Goal: Browse casually: Explore the website without a specific task or goal

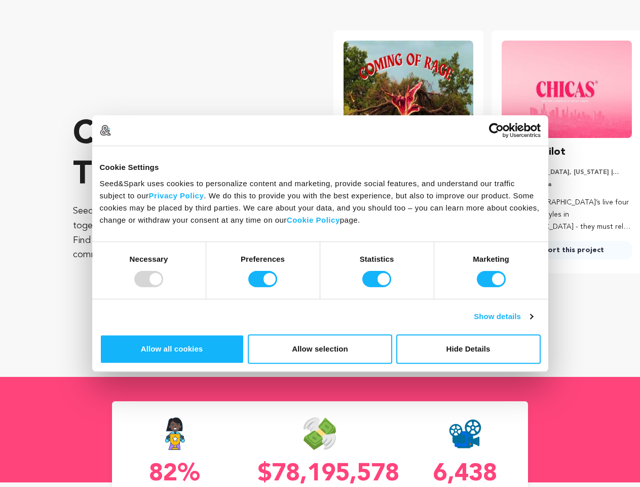
click at [163, 287] on div at bounding box center [148, 279] width 29 height 16
click at [277, 287] on input "Preferences" at bounding box center [262, 279] width 29 height 16
checkbox input "false"
click at [378, 287] on input "Statistics" at bounding box center [376, 279] width 29 height 16
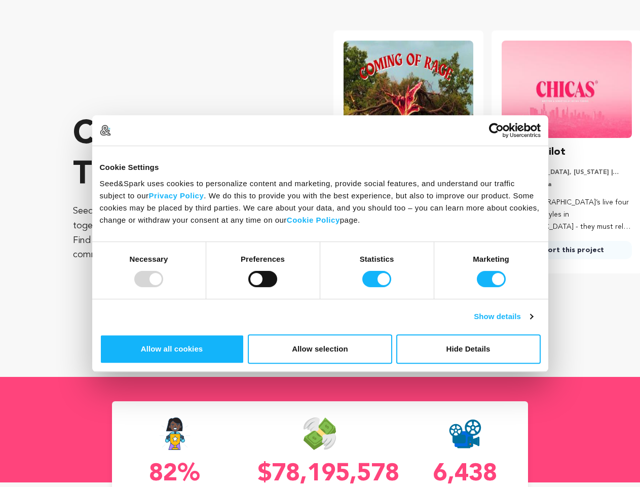
checkbox input "false"
click at [477, 287] on input "Marketing" at bounding box center [491, 279] width 29 height 16
checkbox input "false"
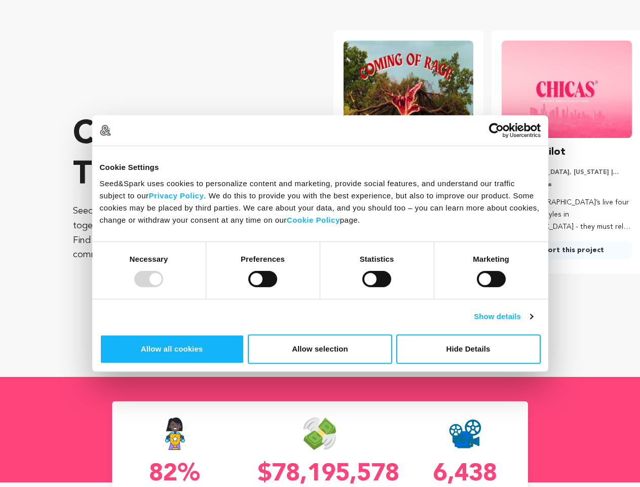
click at [533, 322] on link "Show details" at bounding box center [503, 316] width 59 height 12
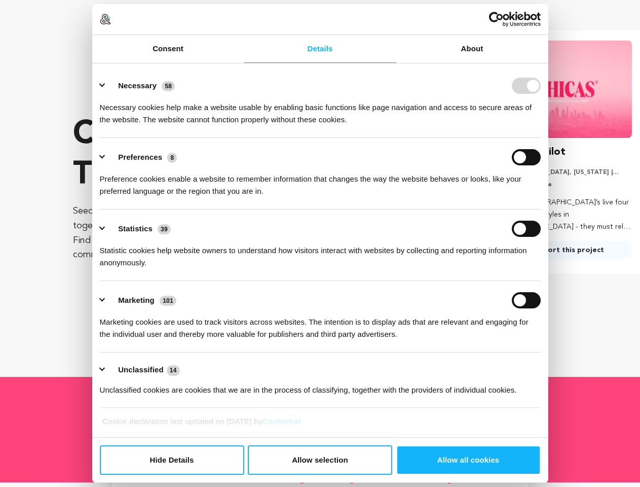
click at [548, 362] on div "Details Necessary 58 Necessary cookies help make a website usable by enabling b…" at bounding box center [320, 250] width 456 height 374
click at [560, 176] on p "[GEOGRAPHIC_DATA], [US_STATE] | Series" at bounding box center [567, 172] width 130 height 8
click at [560, 259] on div "CHICAS Pilot [GEOGRAPHIC_DATA], [US_STATE] | Series Comedy, Drama Four [DEMOGRA…" at bounding box center [567, 201] width 130 height 115
